Goal: Task Accomplishment & Management: Manage account settings

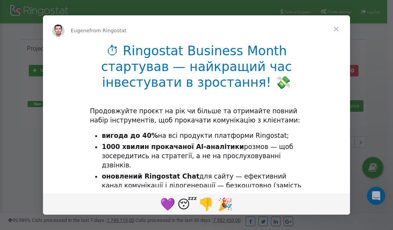
click at [336, 30] on span "Close" at bounding box center [337, 29] width 28 height 28
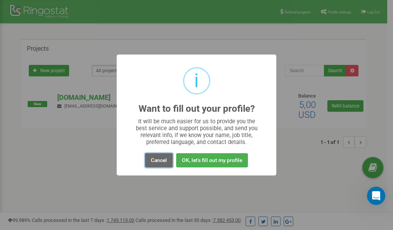
click at [166, 160] on button "Cancel" at bounding box center [159, 160] width 28 height 14
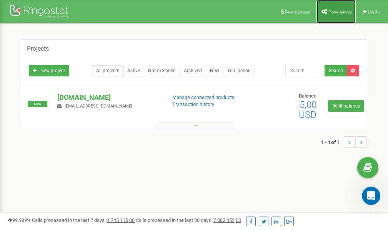
click at [333, 15] on link "Profile settings" at bounding box center [335, 11] width 39 height 23
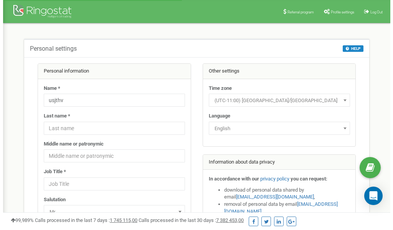
scroll to position [38, 0]
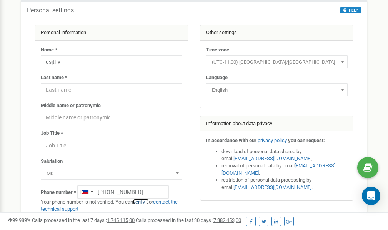
click at [147, 202] on link "verify it" at bounding box center [141, 202] width 16 height 6
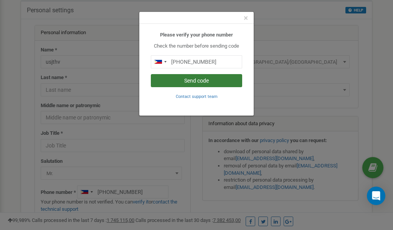
click at [189, 80] on button "Send code" at bounding box center [196, 80] width 91 height 13
